Goal: Register for event/course

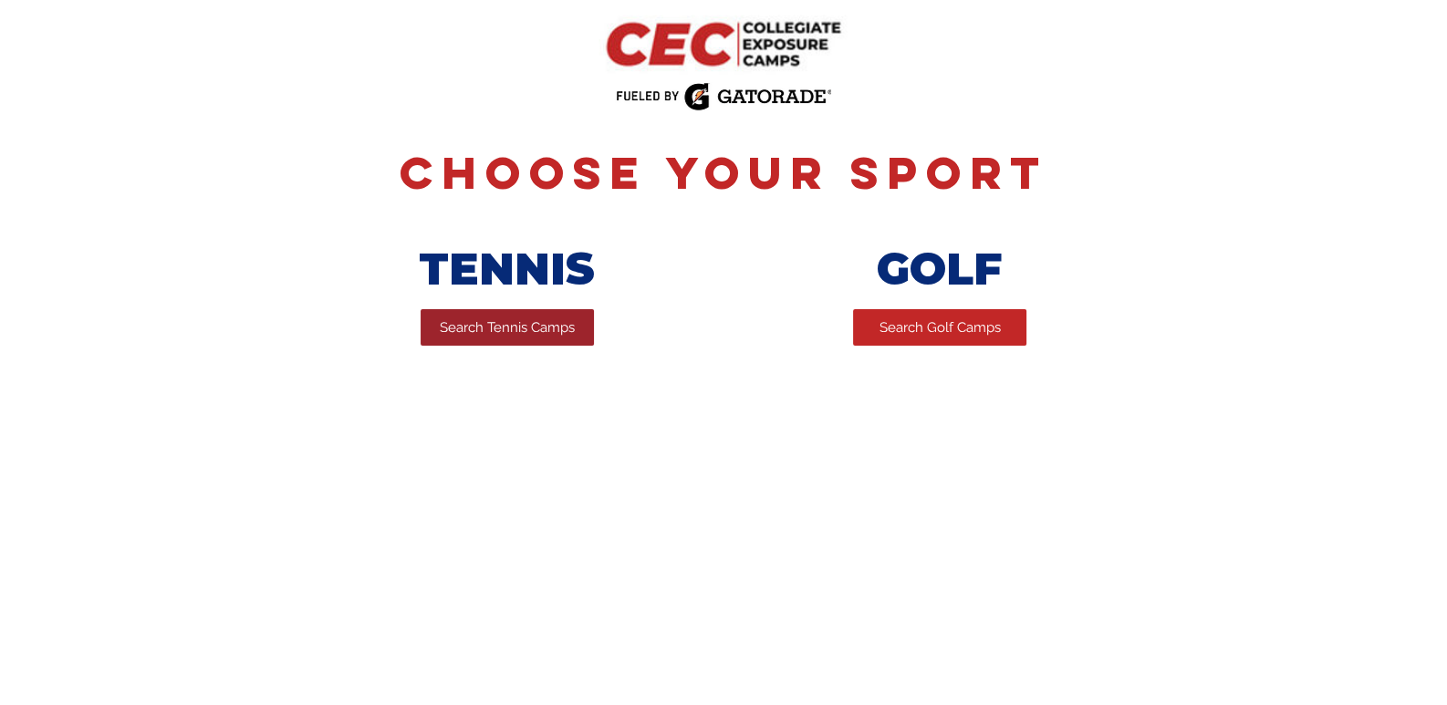
click at [524, 337] on span "Search Tennis Camps" at bounding box center [507, 327] width 135 height 19
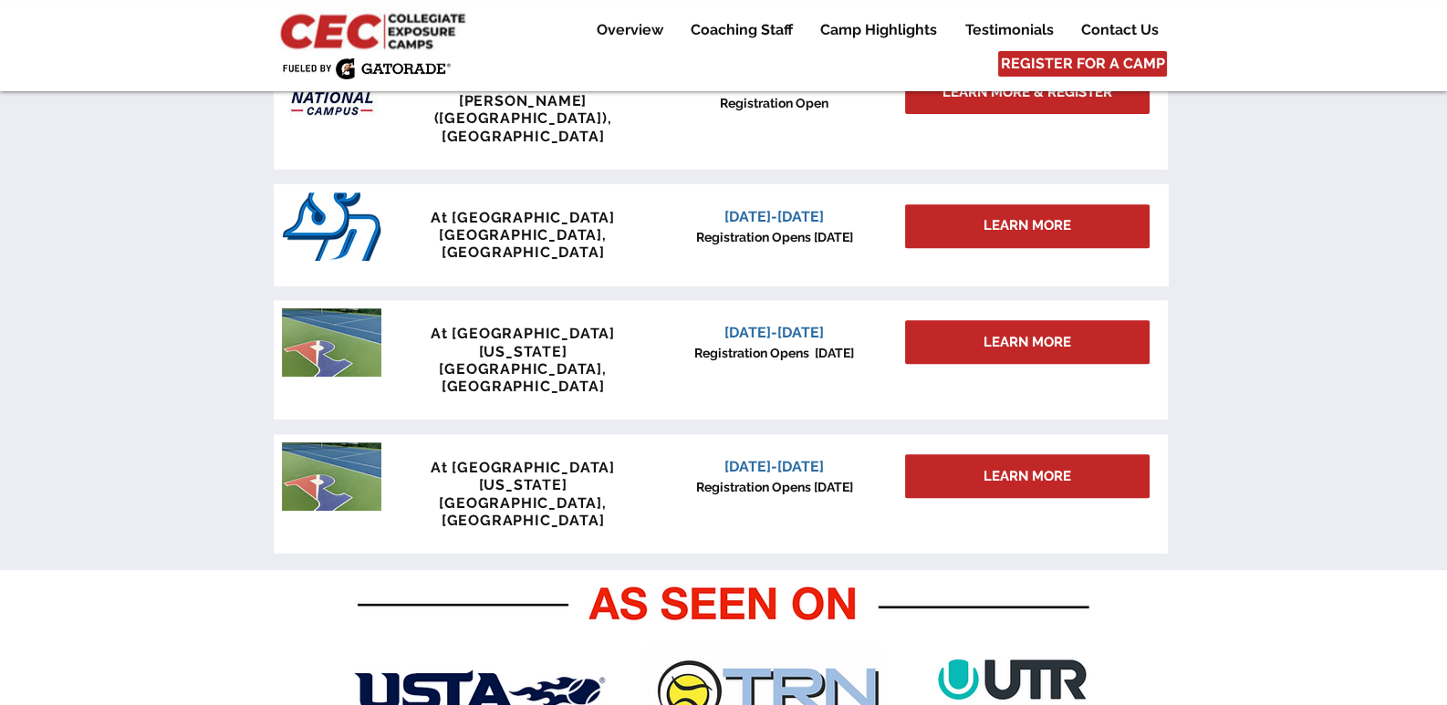
scroll to position [820, 0]
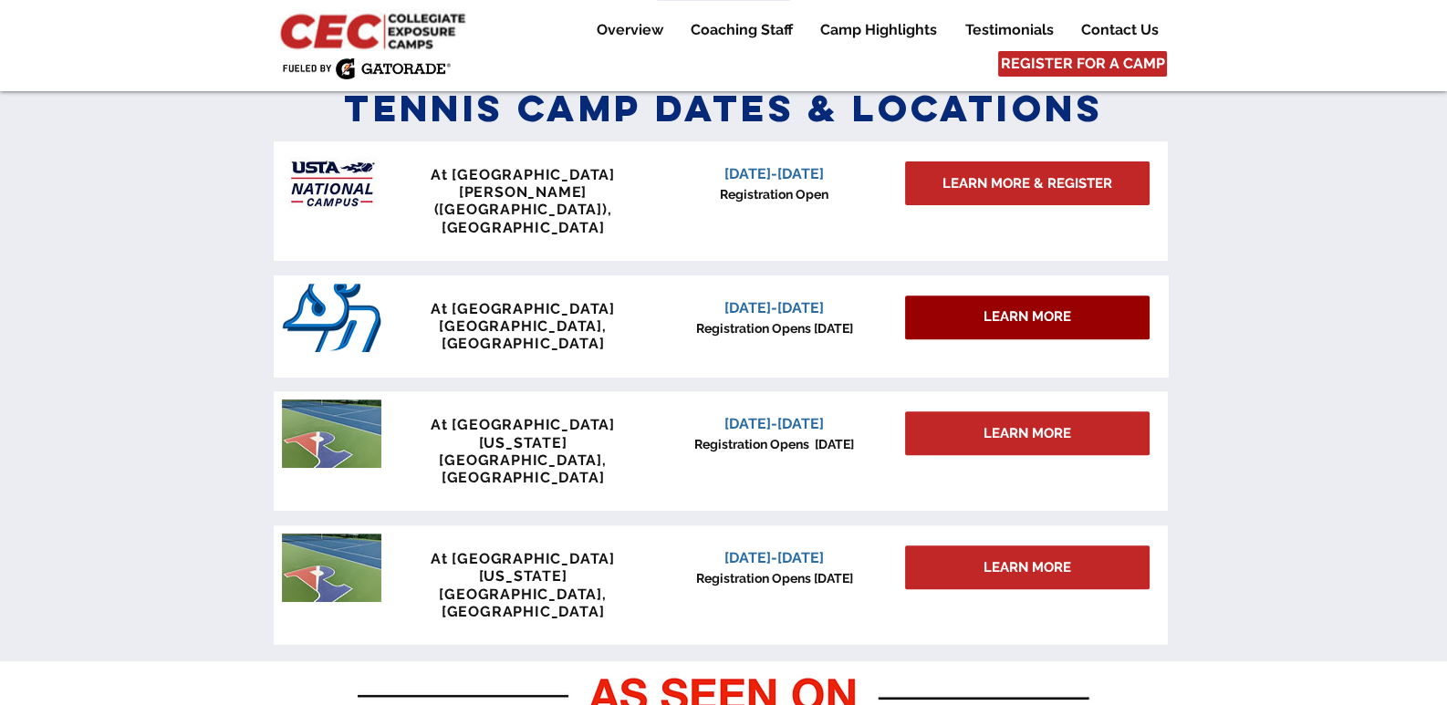
click at [1032, 307] on span "LEARN MORE" at bounding box center [1027, 316] width 88 height 19
click at [1028, 307] on span "LEARN MORE" at bounding box center [1027, 316] width 88 height 19
click at [773, 332] on div "At USTA National Campus Lake Nona (Orlando), FL December 6-7, 2025 Registration…" at bounding box center [721, 393] width 894 height 518
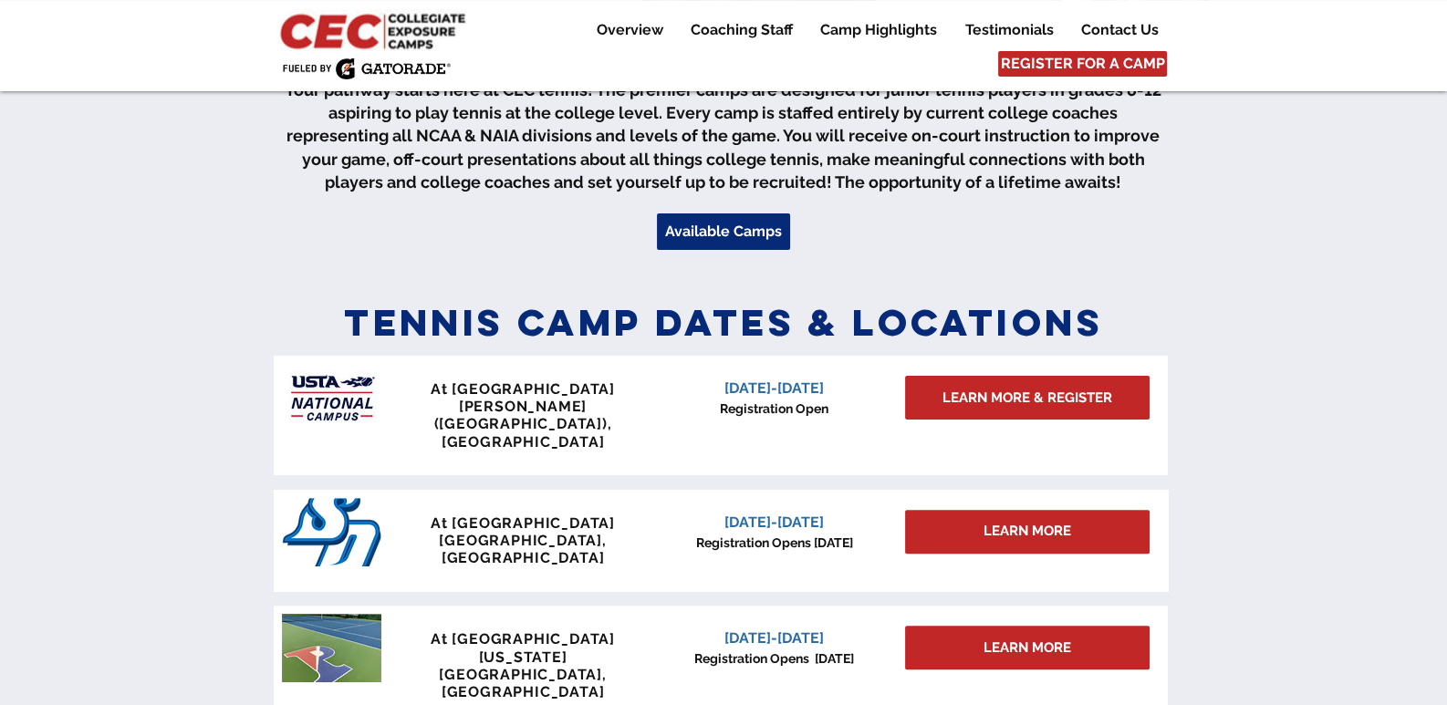
scroll to position [455, 0]
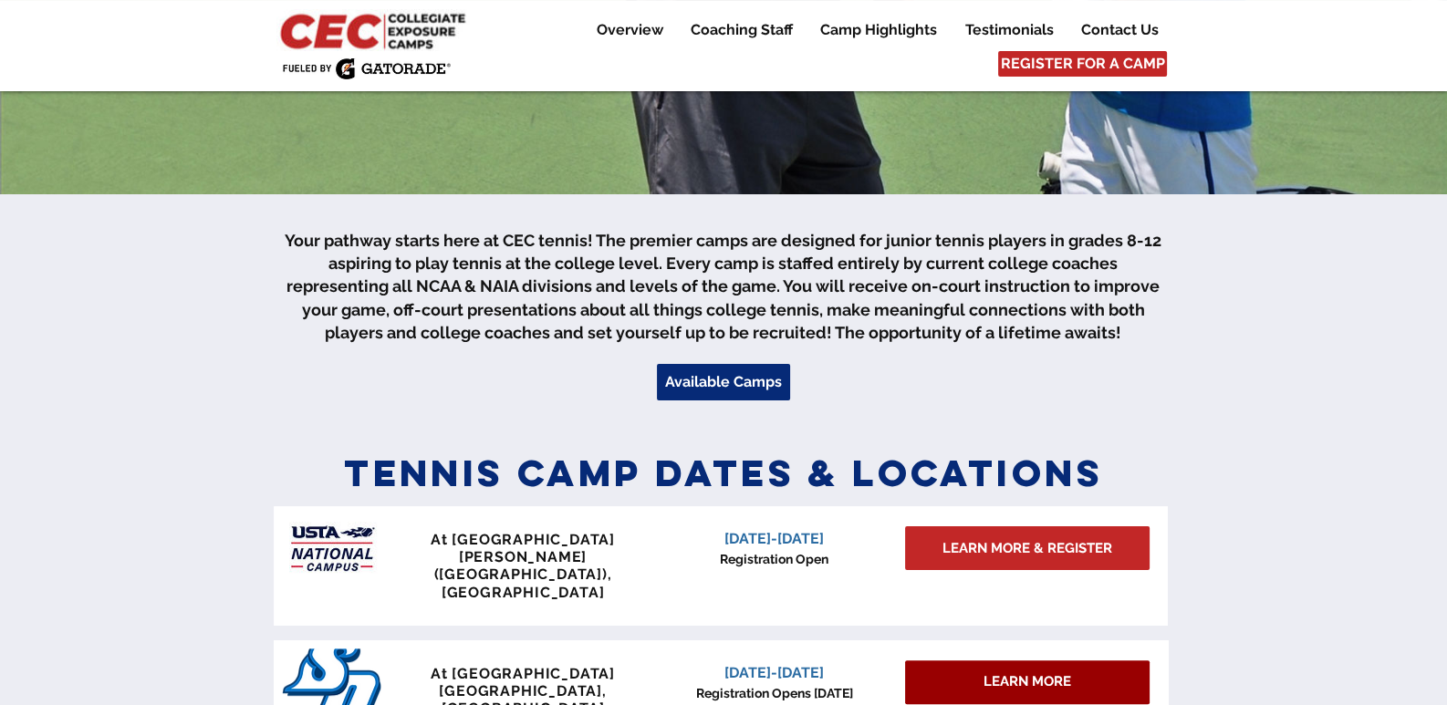
click at [1007, 672] on span "LEARN MORE" at bounding box center [1027, 681] width 88 height 19
click at [1005, 672] on span "LEARN MORE" at bounding box center [1027, 681] width 88 height 19
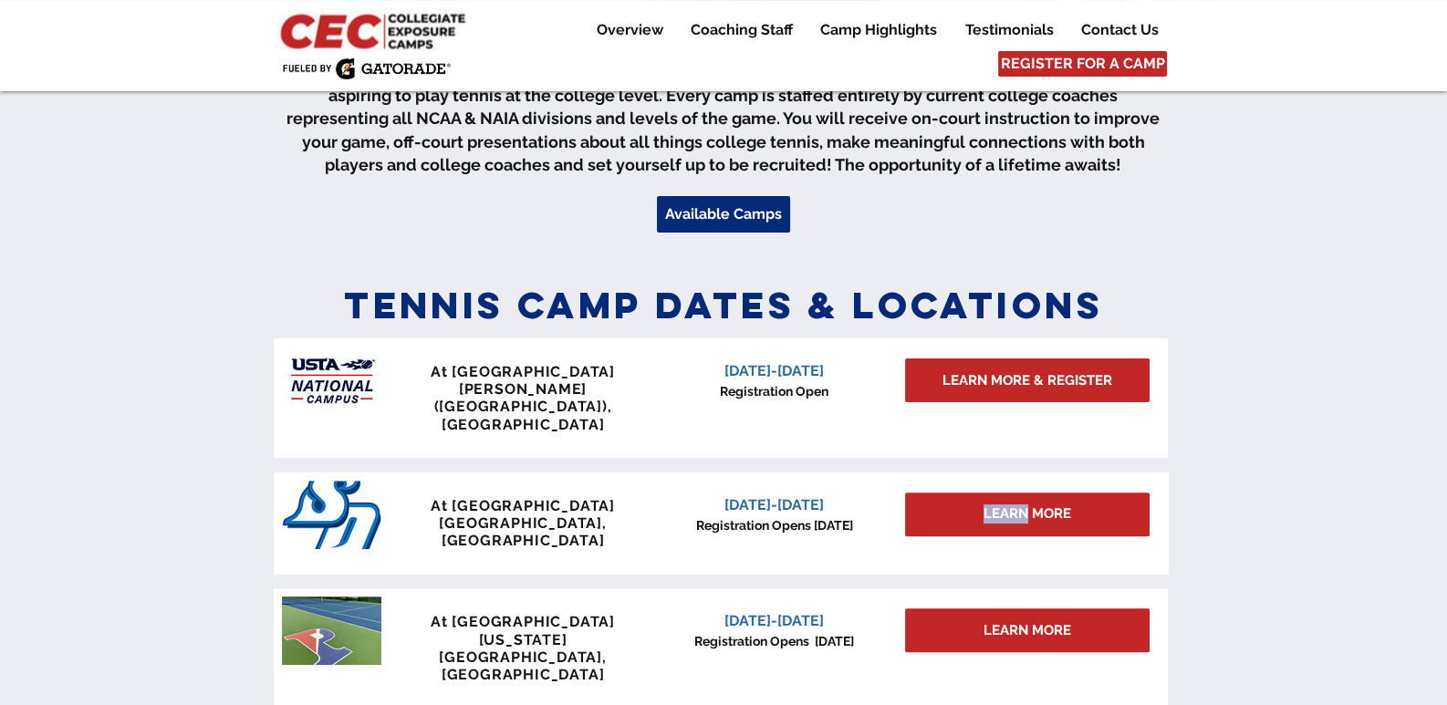
scroll to position [757, 0]
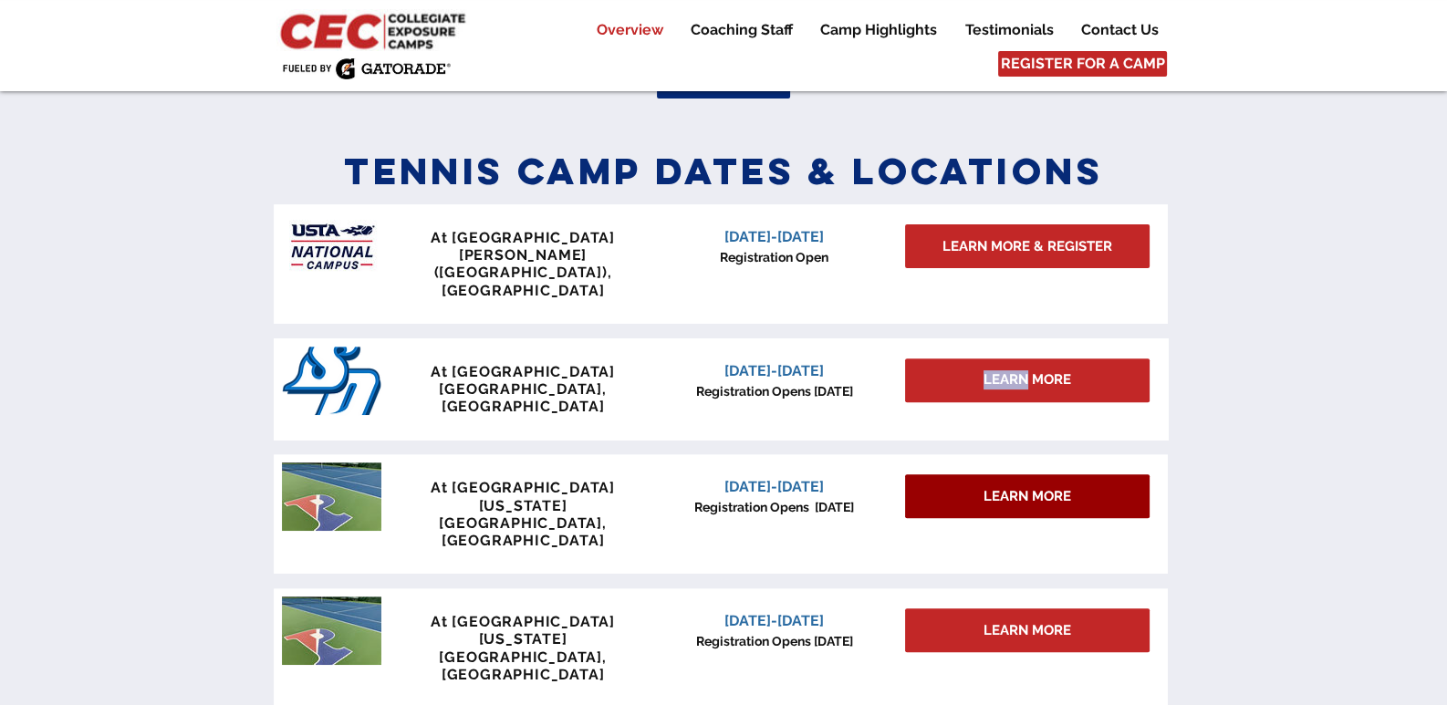
click at [1007, 487] on span "LEARN MORE" at bounding box center [1027, 496] width 88 height 19
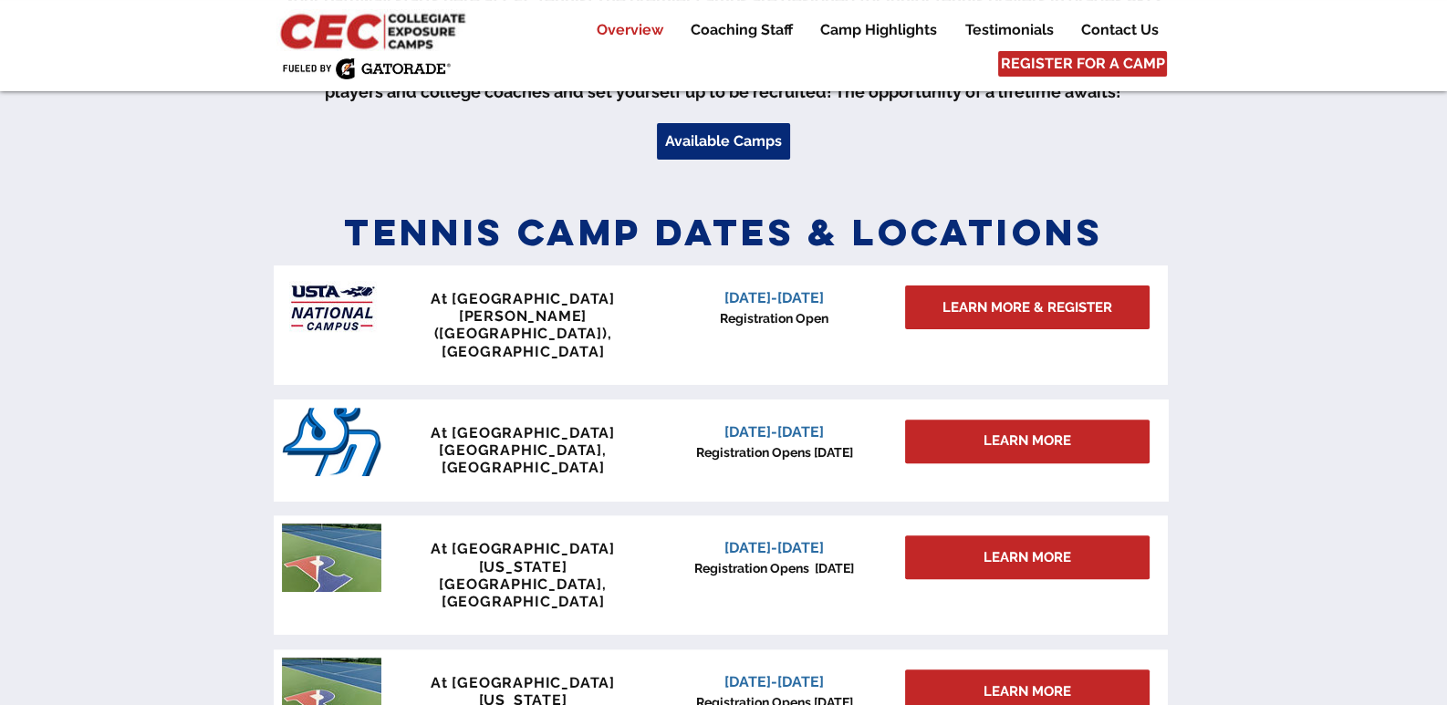
scroll to position [820, 0]
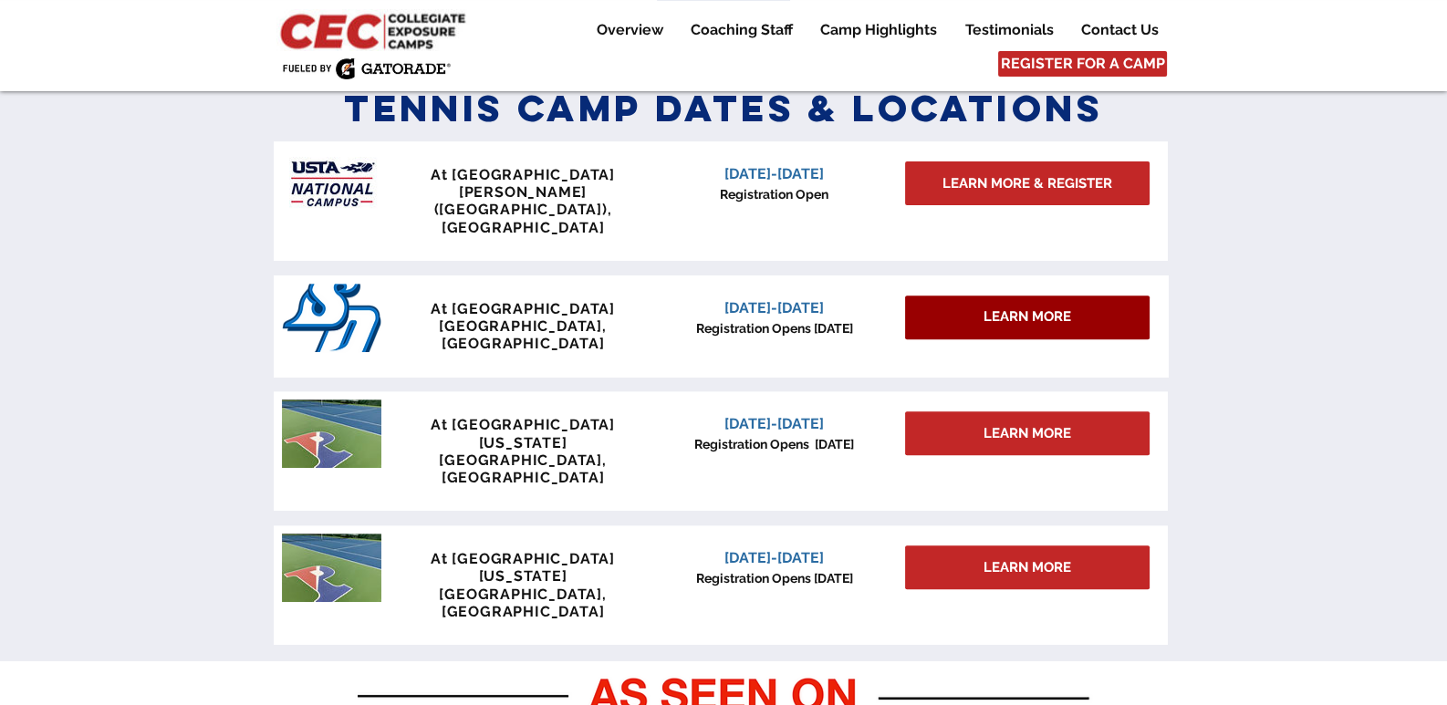
click at [996, 307] on span "LEARN MORE" at bounding box center [1027, 316] width 88 height 19
click at [1032, 307] on span "LEARN MORE" at bounding box center [1027, 316] width 88 height 19
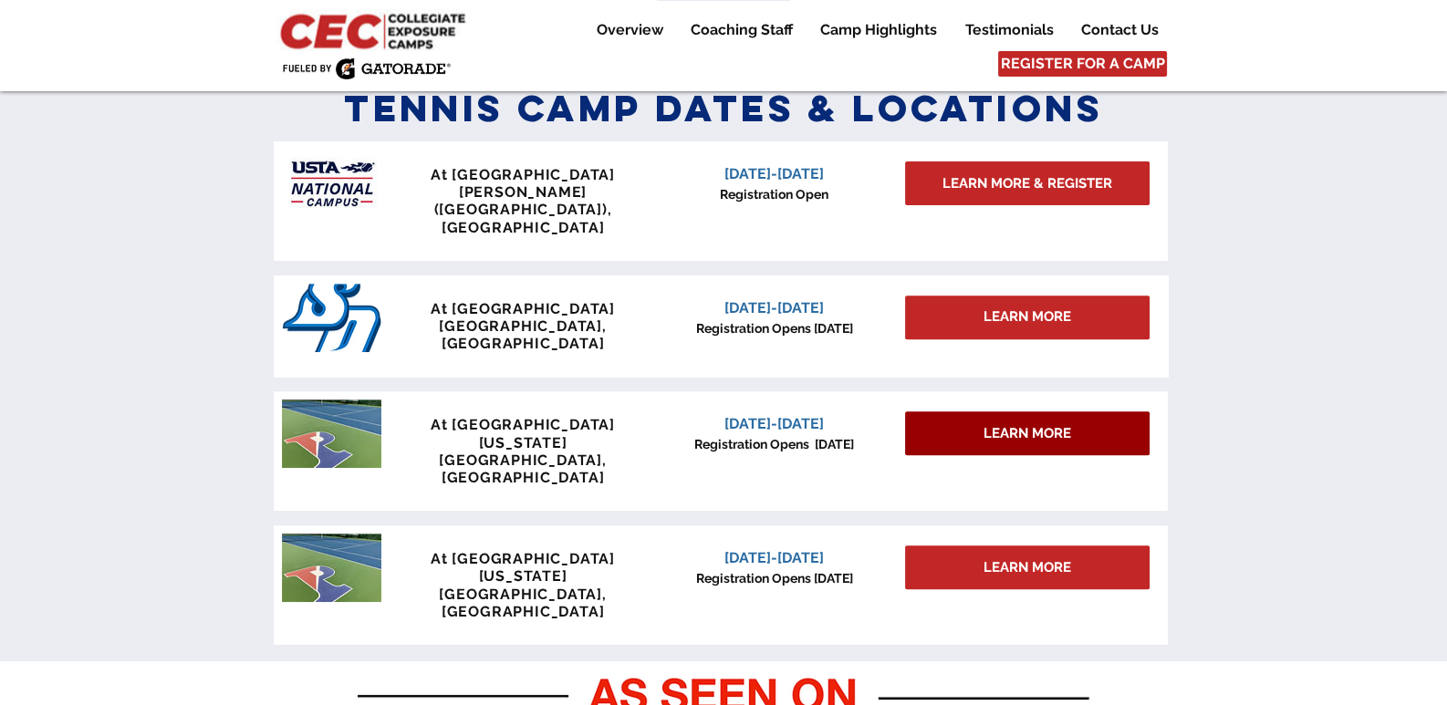
click at [1005, 424] on span "LEARN MORE" at bounding box center [1027, 433] width 88 height 19
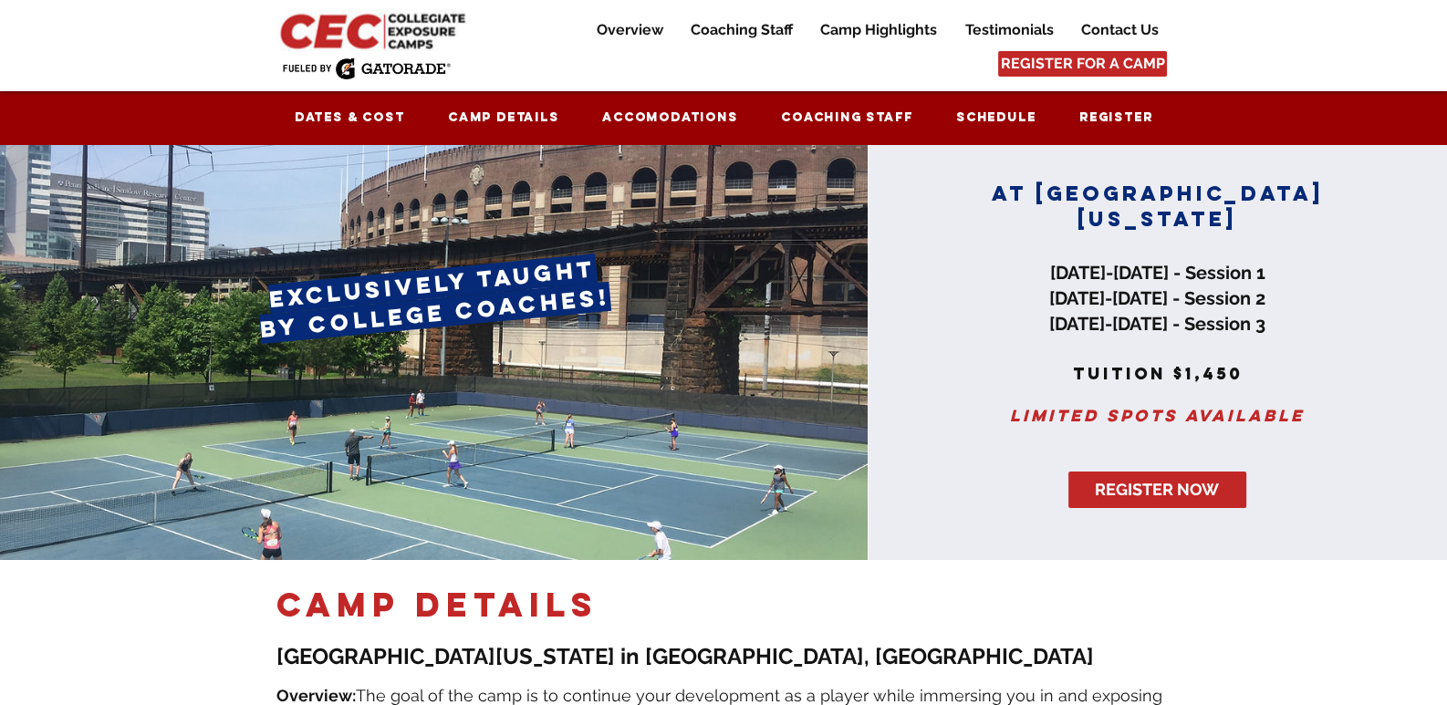
scroll to position [364, 0]
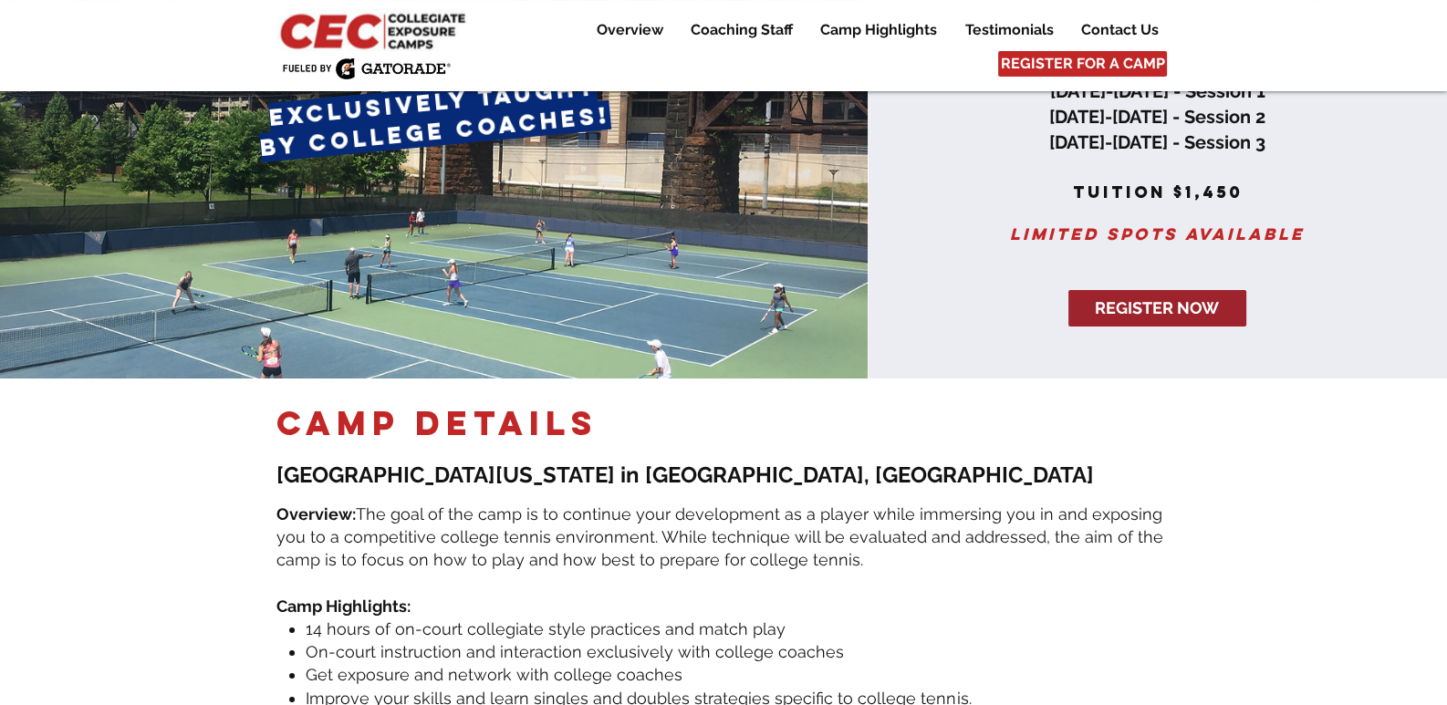
click at [1151, 310] on span "REGISTER NOW" at bounding box center [1157, 307] width 124 height 23
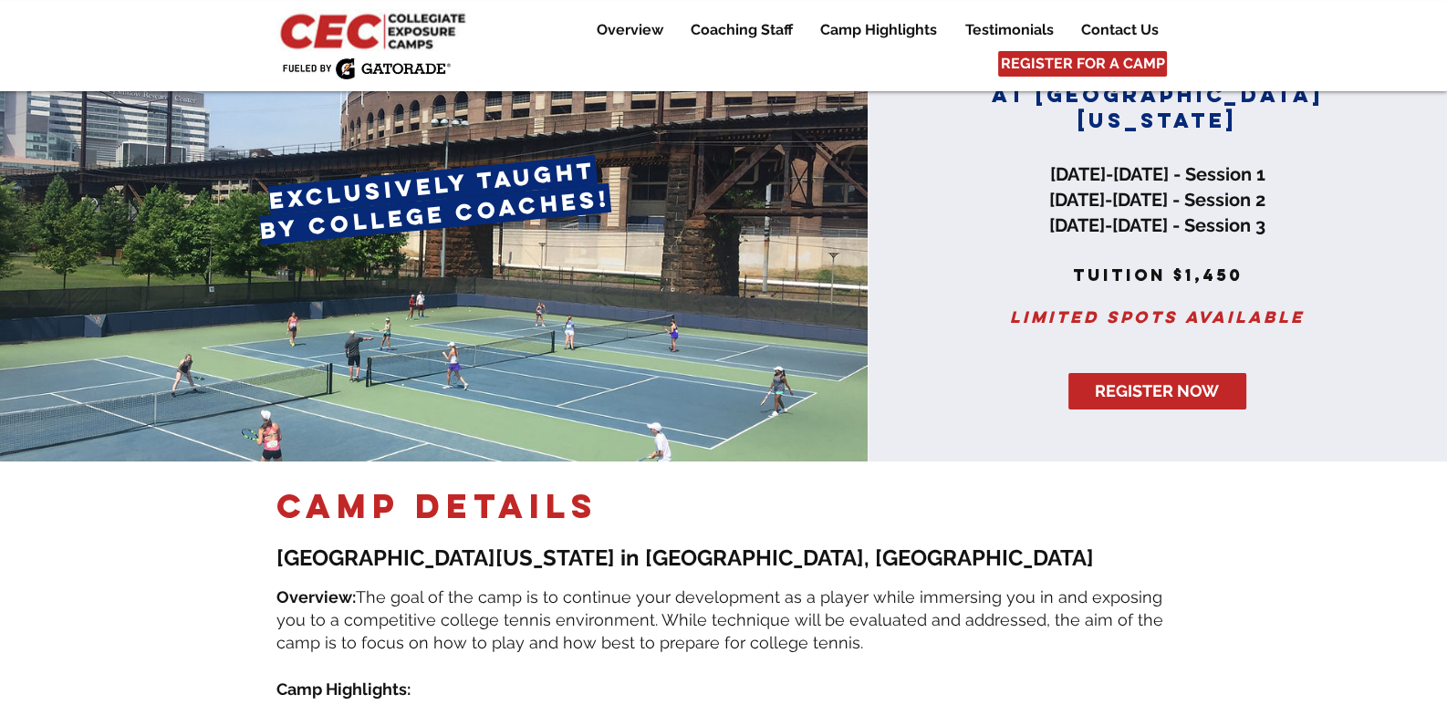
scroll to position [0, 0]
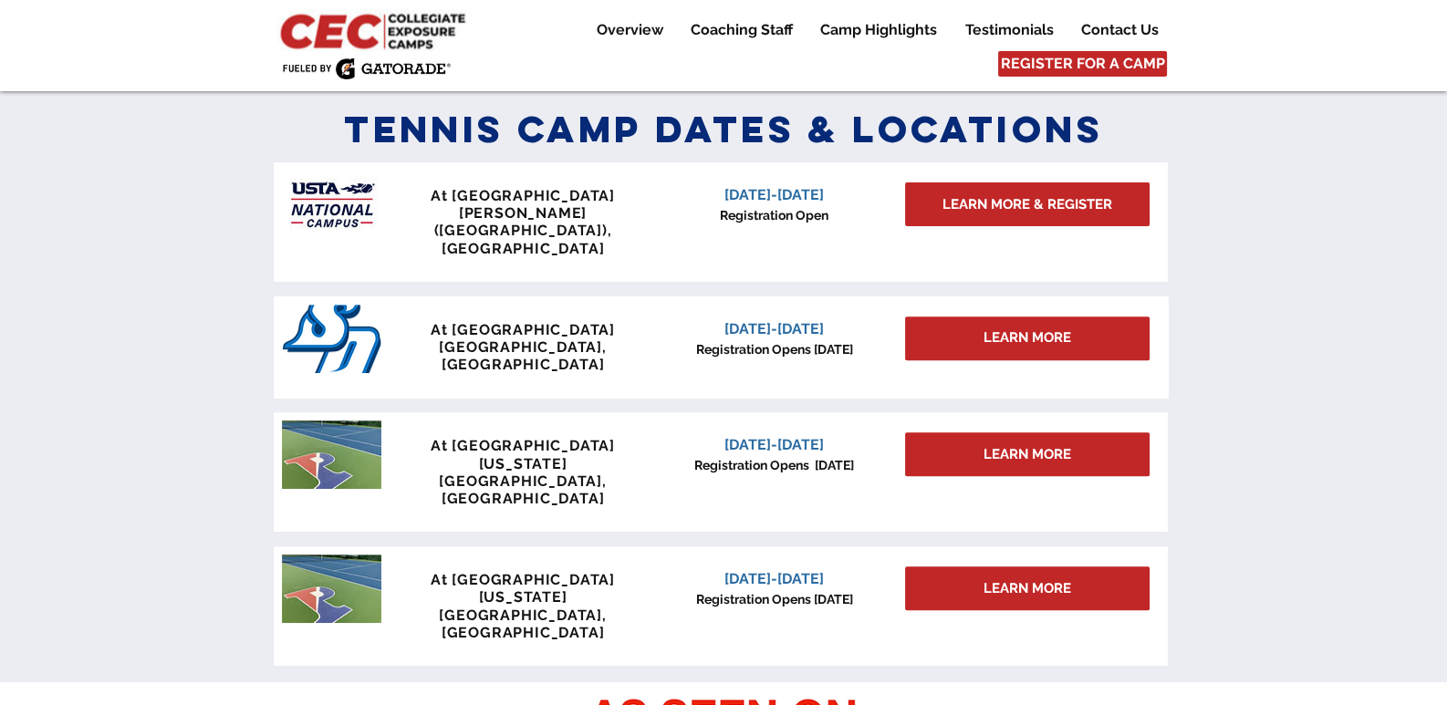
scroll to position [638, 0]
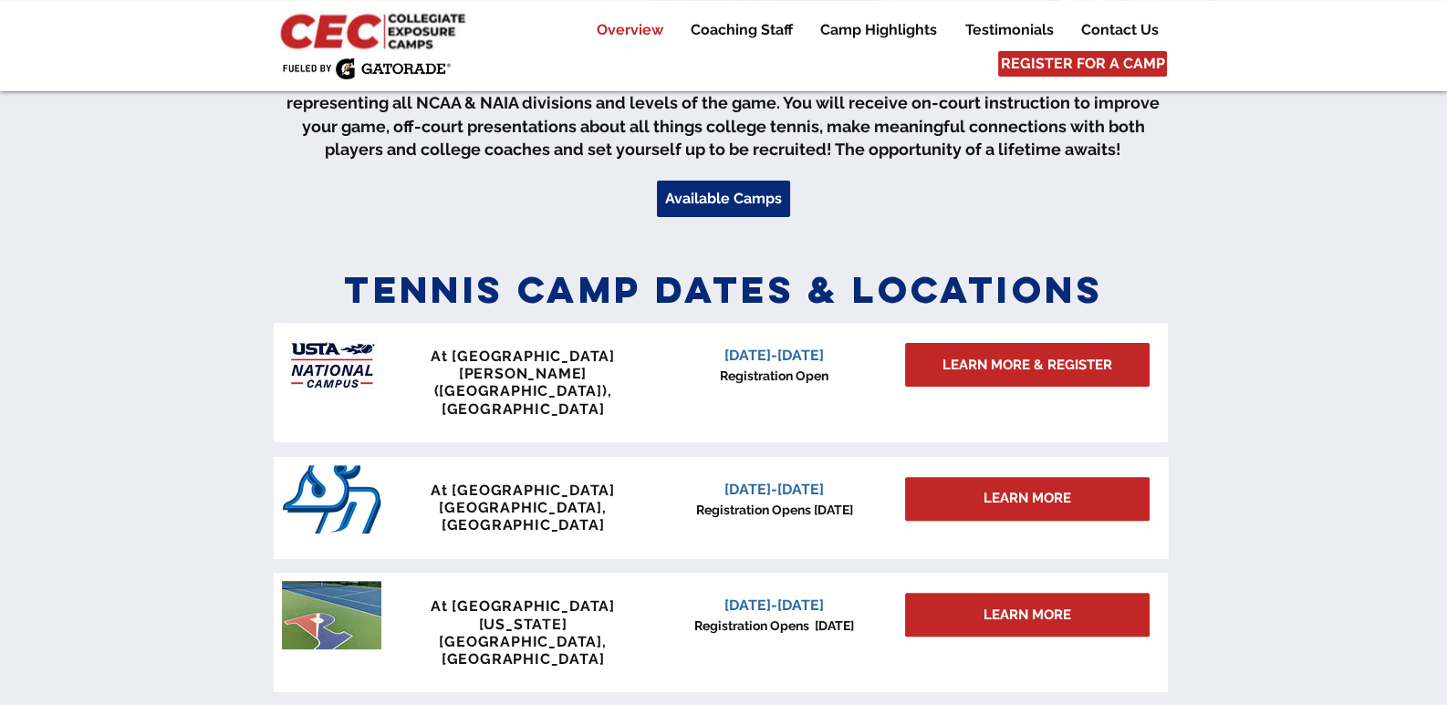
click at [551, 482] on span "At [GEOGRAPHIC_DATA]" at bounding box center [523, 490] width 184 height 17
click at [967, 477] on div "LEARN MORE" at bounding box center [1027, 499] width 244 height 44
click at [985, 489] on span "LEARN MORE" at bounding box center [1027, 498] width 88 height 19
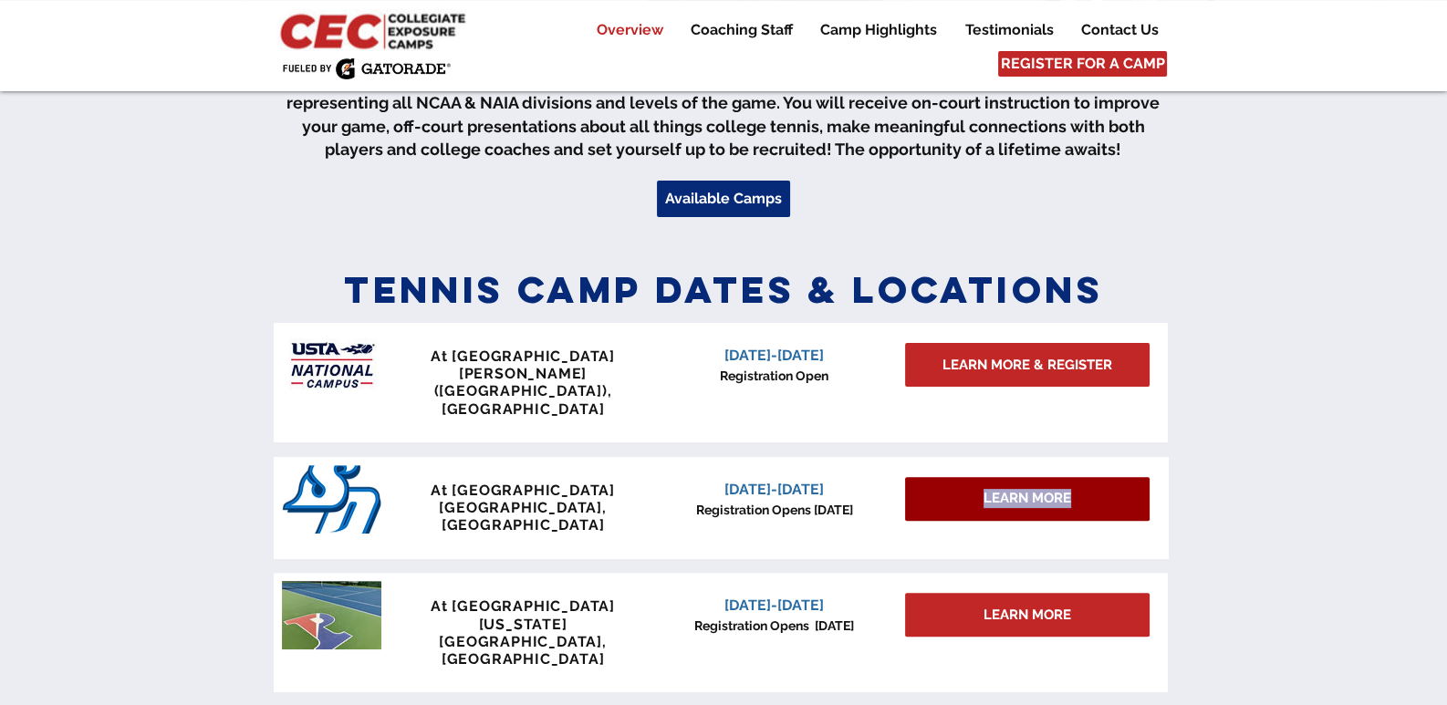
click at [985, 489] on span "LEARN MORE" at bounding box center [1027, 498] width 88 height 19
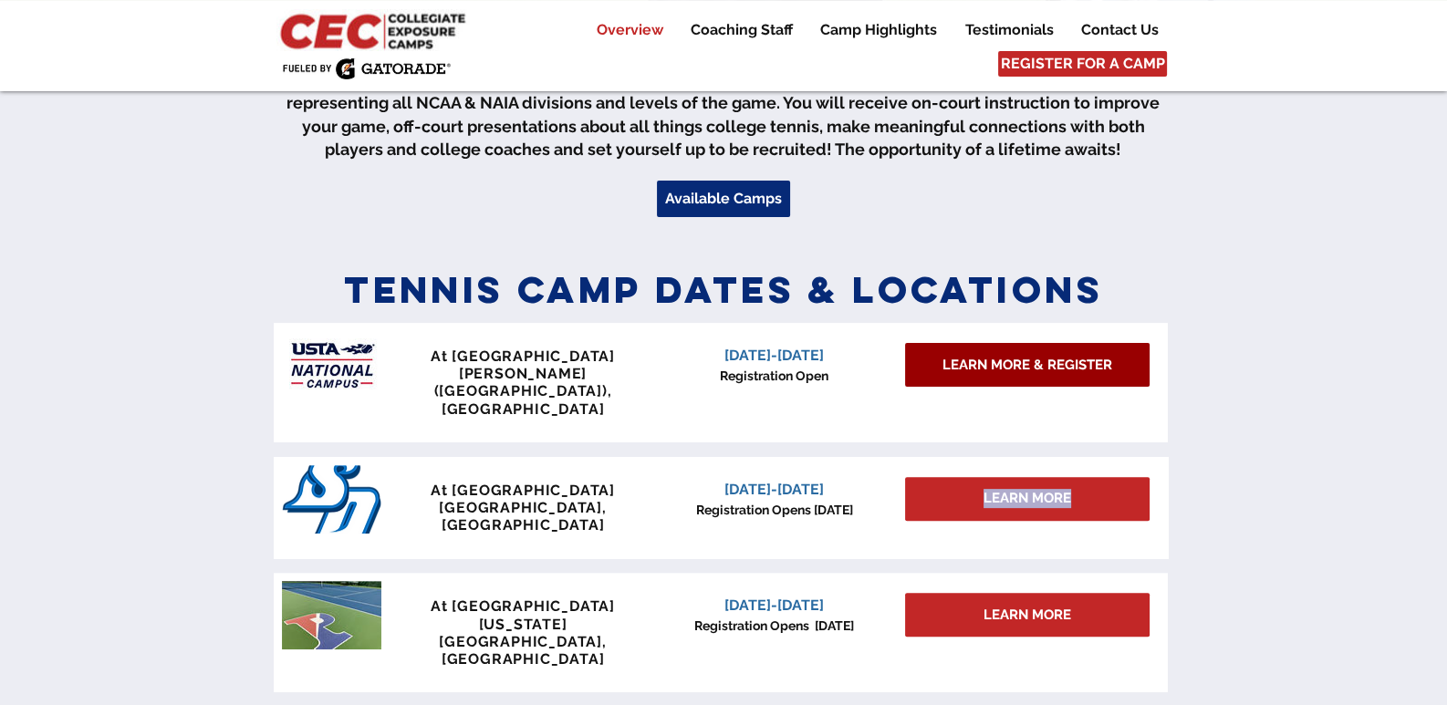
click at [1003, 367] on span "LEARN MORE & REGISTER" at bounding box center [1027, 365] width 170 height 19
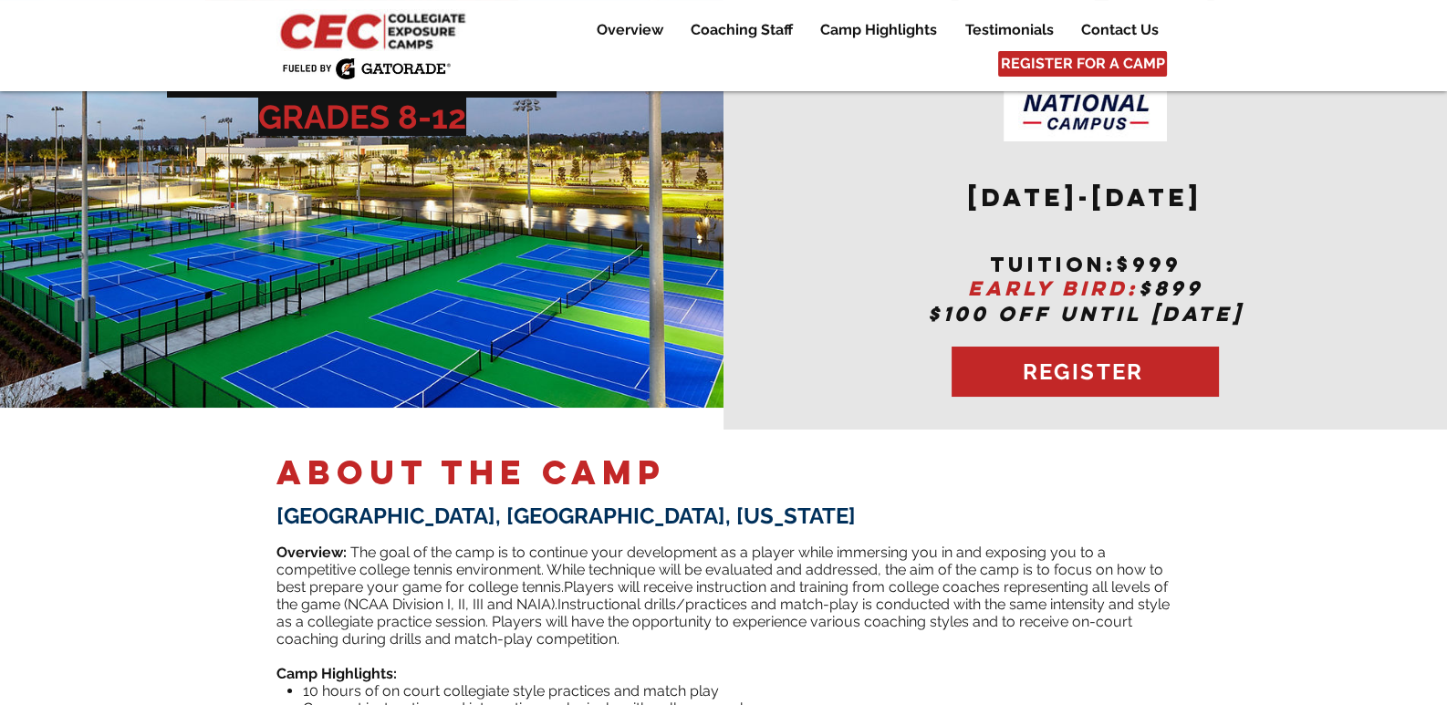
scroll to position [638, 0]
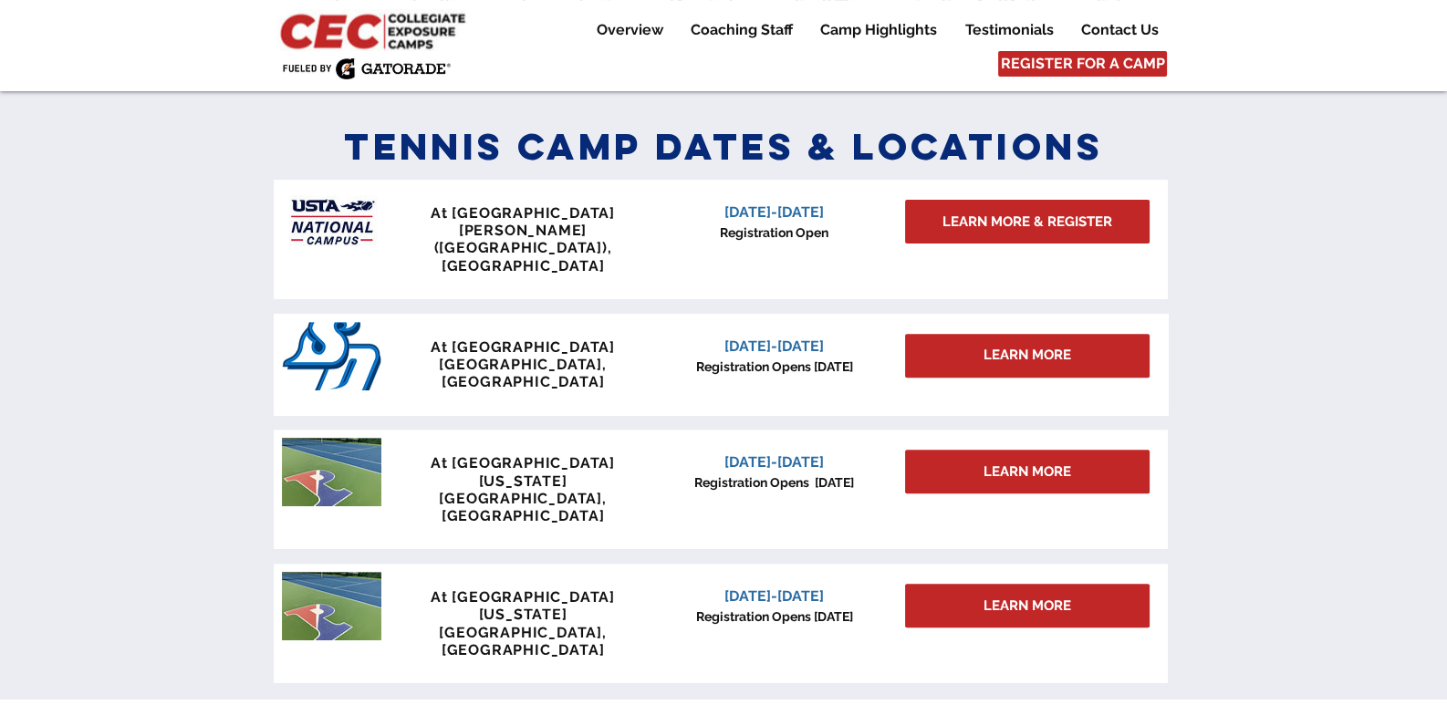
scroll to position [911, 0]
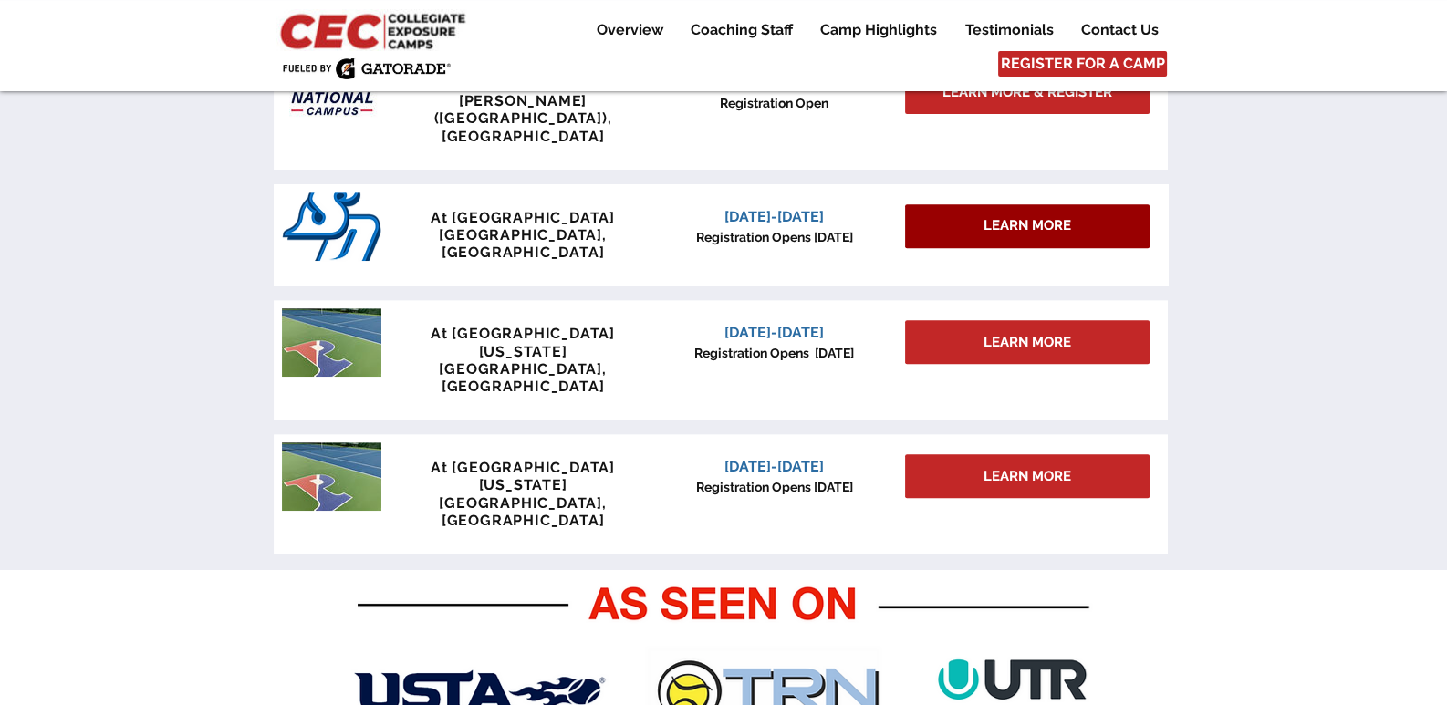
click at [1040, 216] on span "LEARN MORE" at bounding box center [1027, 225] width 88 height 19
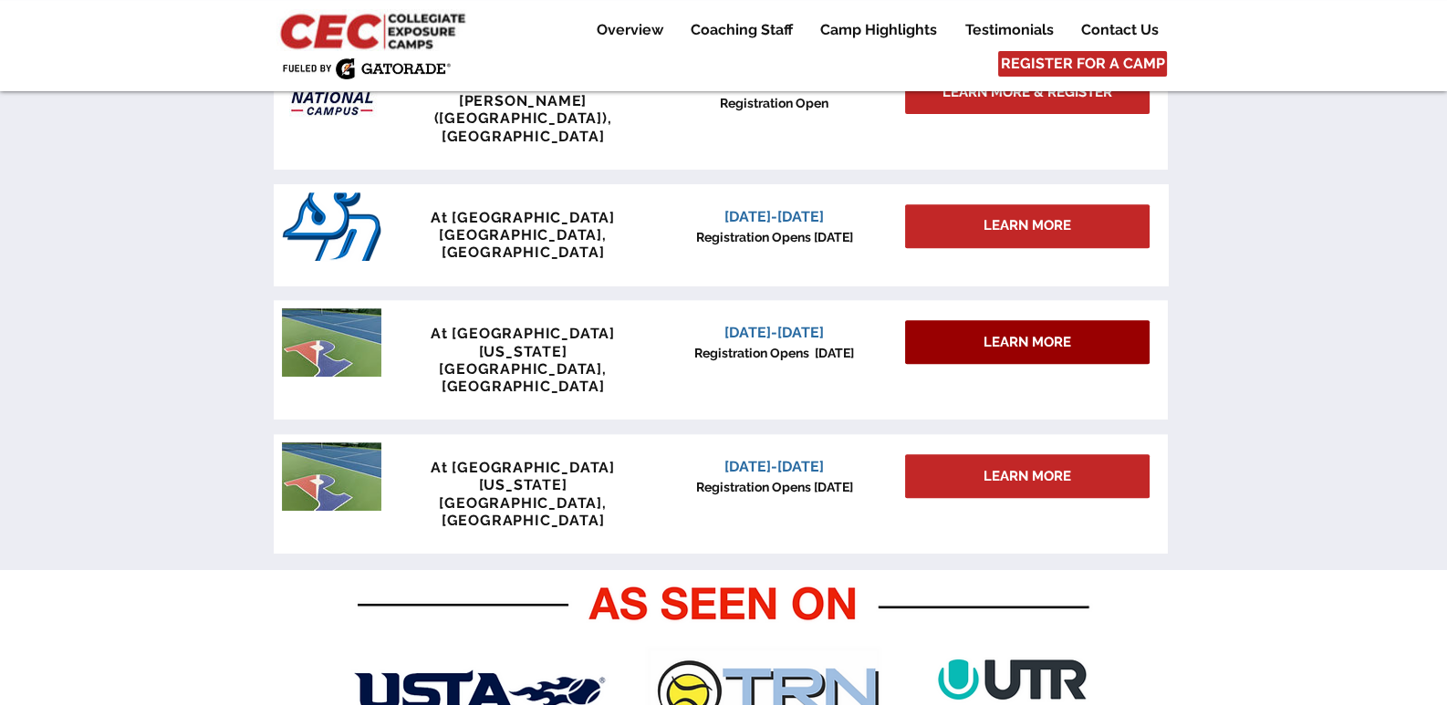
click at [1022, 333] on span "LEARN MORE" at bounding box center [1027, 342] width 88 height 19
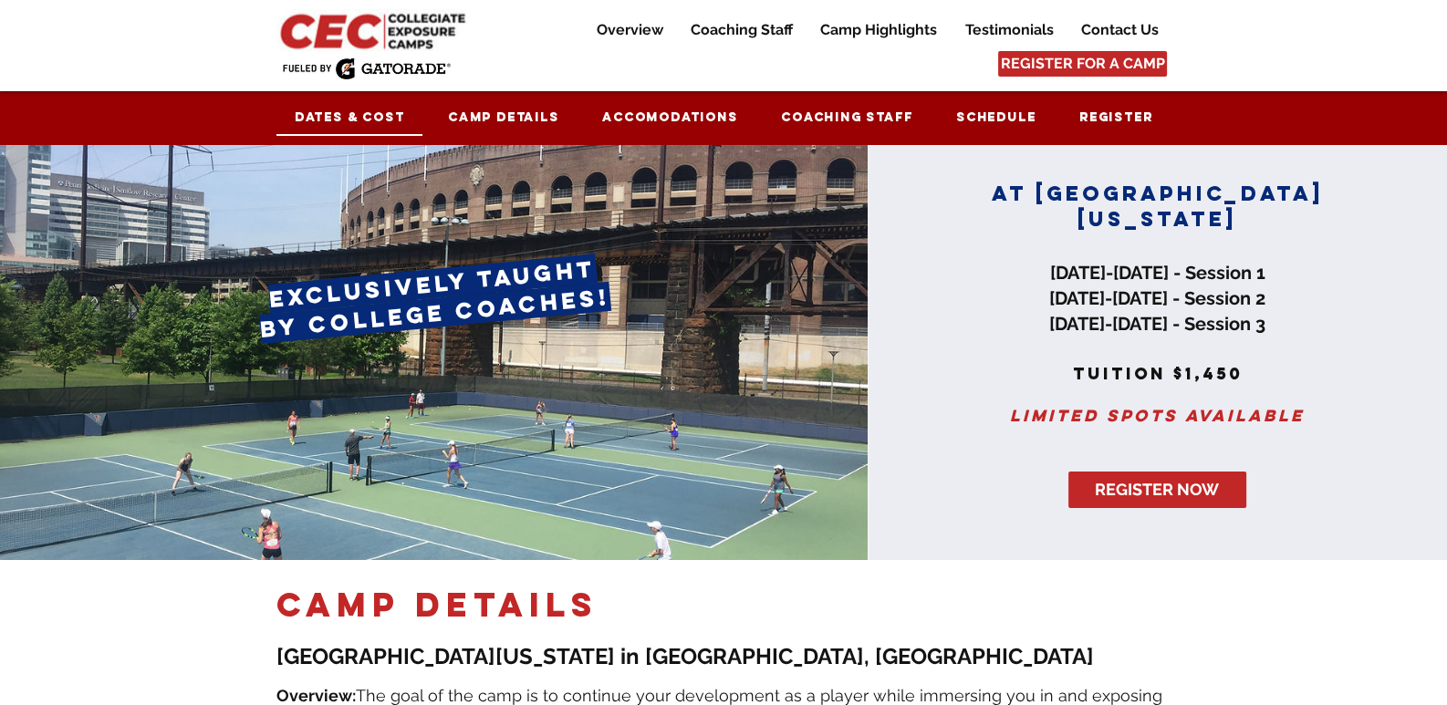
click at [387, 117] on span "Dates & Cost" at bounding box center [350, 117] width 110 height 16
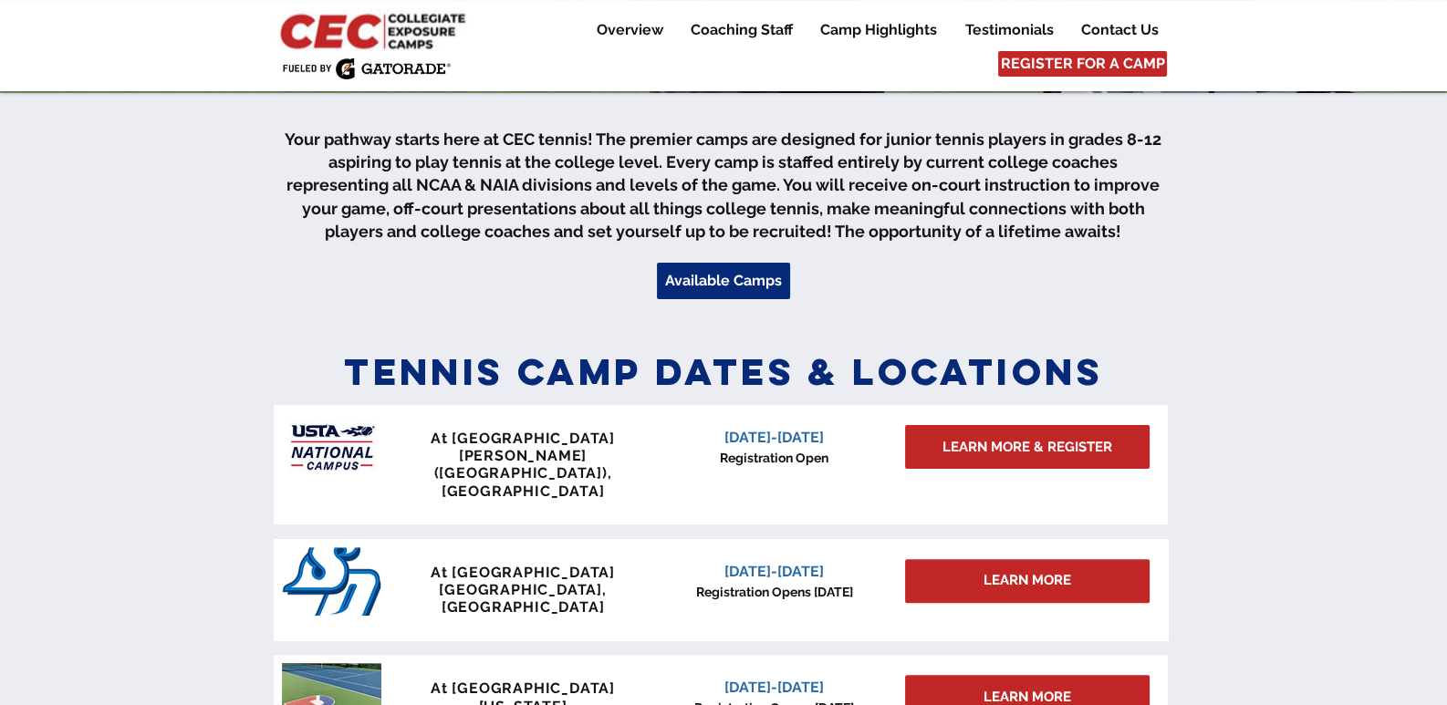
scroll to position [638, 0]
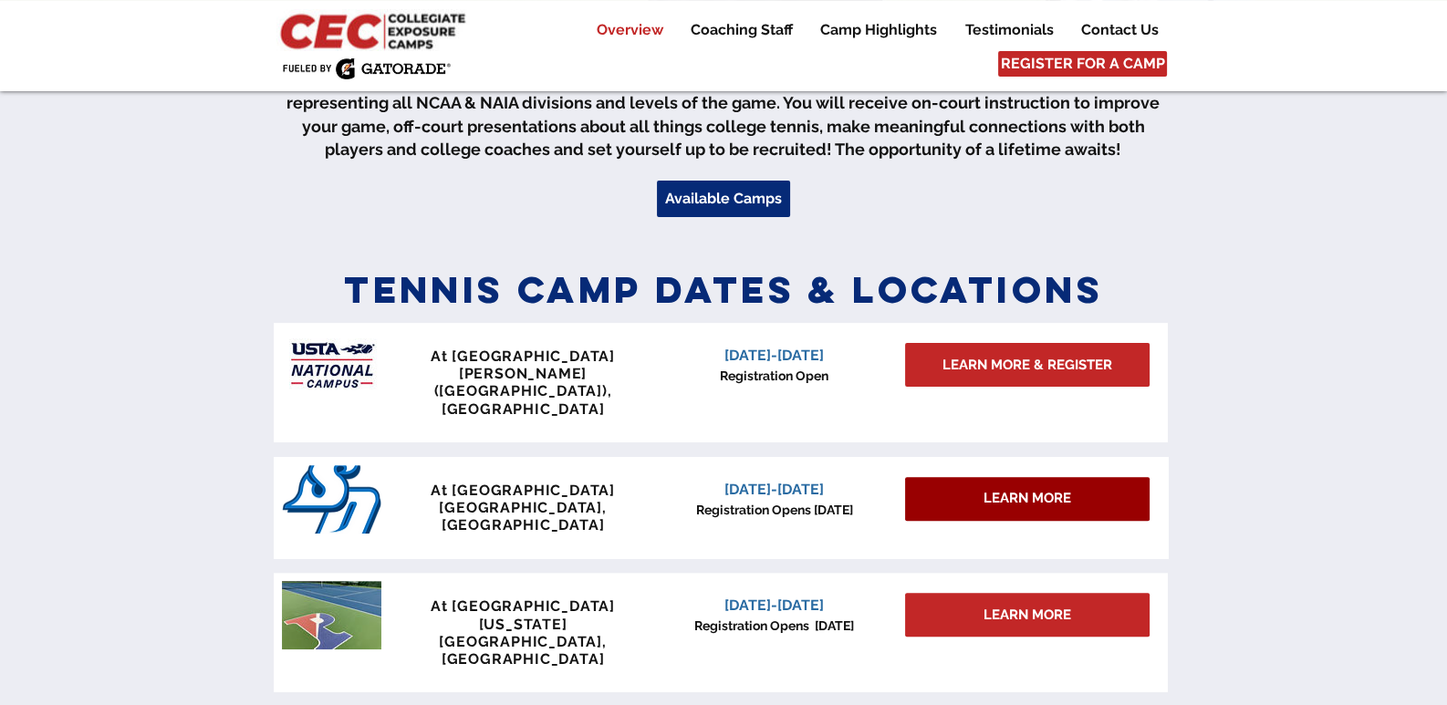
click at [999, 477] on div "LEARN MORE" at bounding box center [1027, 499] width 244 height 44
click at [1018, 483] on div "LEARN MORE" at bounding box center [1027, 499] width 244 height 44
click at [1009, 489] on span "LEARN MORE" at bounding box center [1027, 498] width 88 height 19
